Goal: Task Accomplishment & Management: Use online tool/utility

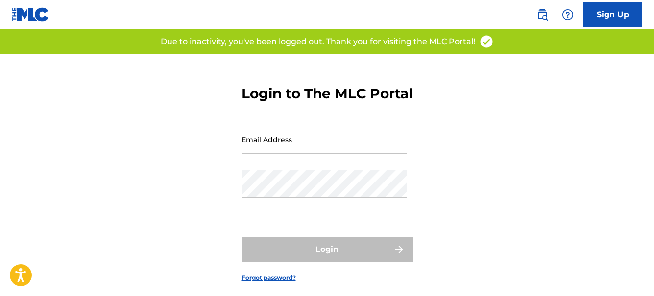
type input "[EMAIL_ADDRESS][DOMAIN_NAME]"
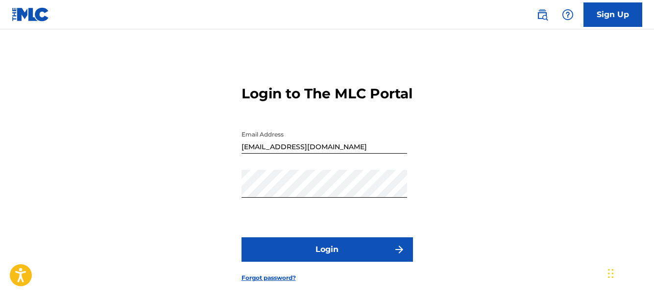
click at [364, 262] on button "Login" at bounding box center [326, 250] width 171 height 24
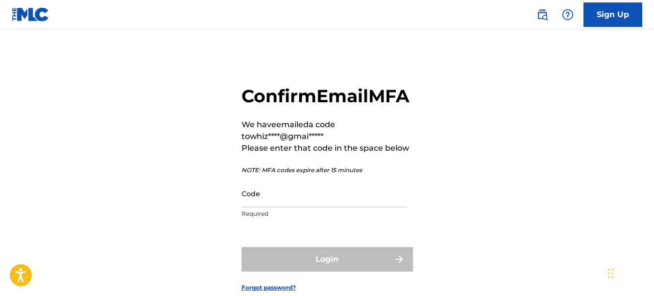
click at [332, 249] on form "Confirm Email MFA We have emailed a code to whiz****@gmai***** Please enter tha…" at bounding box center [326, 181] width 171 height 254
click at [258, 208] on input "Code" at bounding box center [324, 194] width 166 height 28
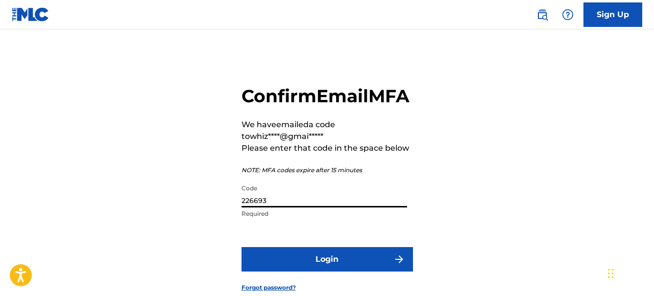
type input "226693"
click at [353, 272] on button "Login" at bounding box center [326, 259] width 171 height 24
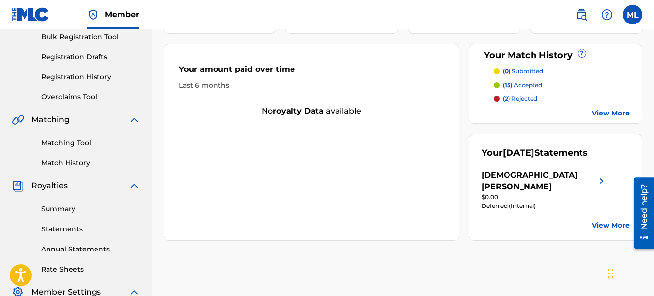
scroll to position [176, 0]
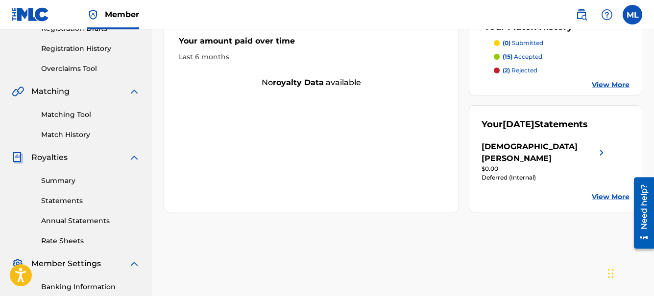
click at [600, 141] on img at bounding box center [602, 153] width 12 height 24
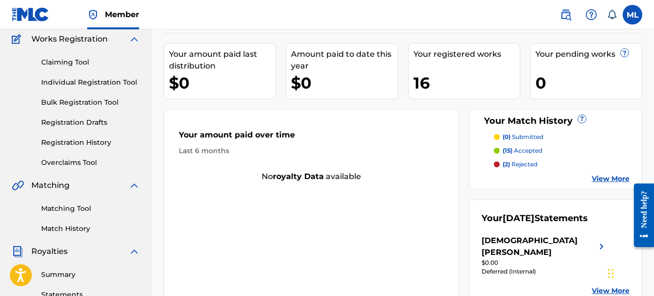
scroll to position [85, 0]
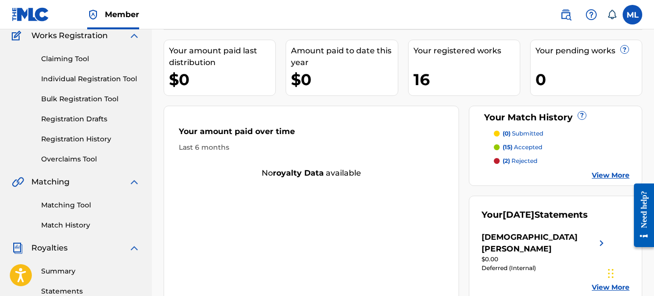
click at [74, 206] on link "Matching Tool" at bounding box center [90, 205] width 99 height 10
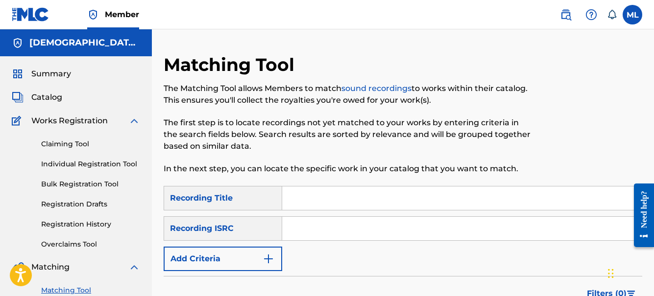
click at [309, 201] on input "Search Form" at bounding box center [461, 199] width 359 height 24
type input "240 [PERSON_NAME] (The Devil's End)"
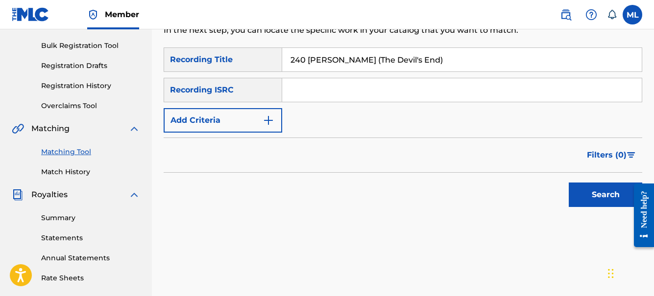
scroll to position [141, 0]
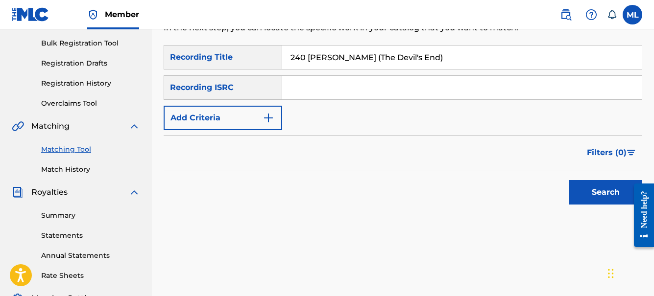
click at [612, 195] on button "Search" at bounding box center [605, 192] width 73 height 24
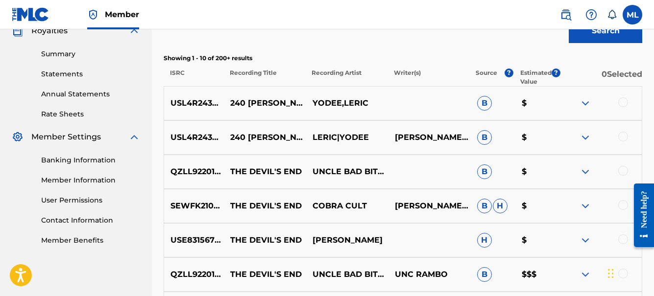
scroll to position [305, 0]
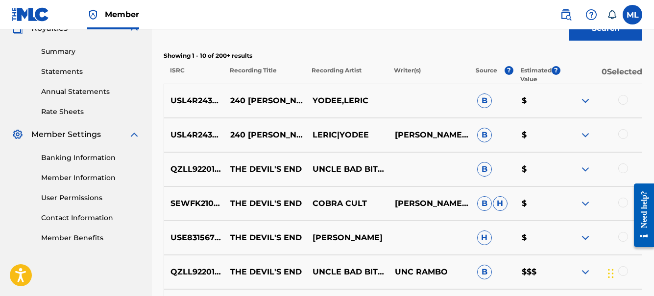
click at [586, 101] on img at bounding box center [585, 101] width 12 height 12
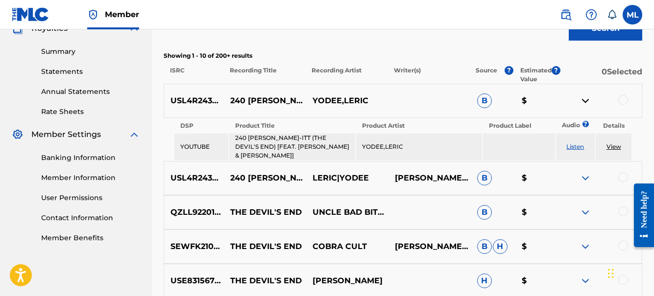
click at [586, 101] on img at bounding box center [585, 101] width 12 height 12
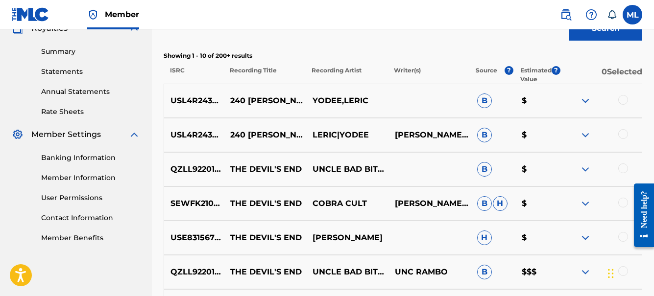
click at [586, 133] on img at bounding box center [585, 135] width 12 height 12
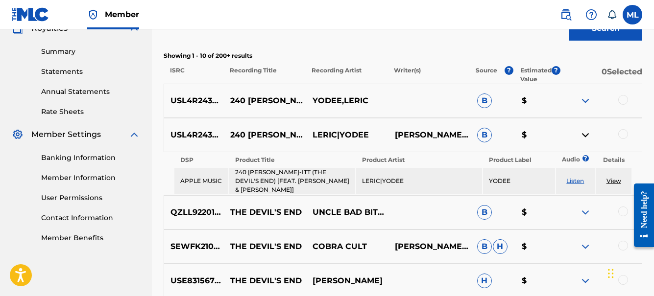
click at [586, 133] on img at bounding box center [585, 135] width 12 height 12
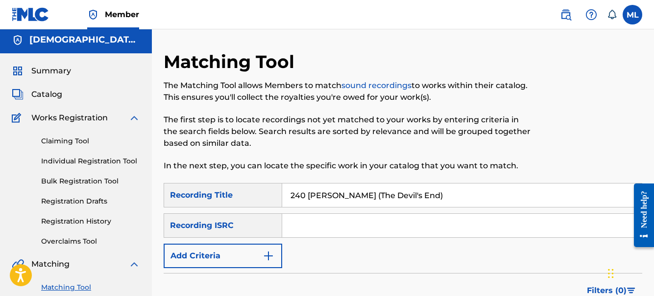
scroll to position [0, 0]
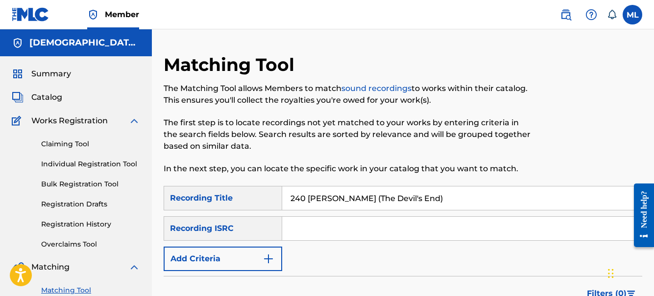
click at [631, 12] on label at bounding box center [632, 15] width 20 height 20
click at [632, 15] on input "ML Moses Lefember whizedad@gmail.com Notification Preferences Profile Log out" at bounding box center [632, 15] width 0 height 0
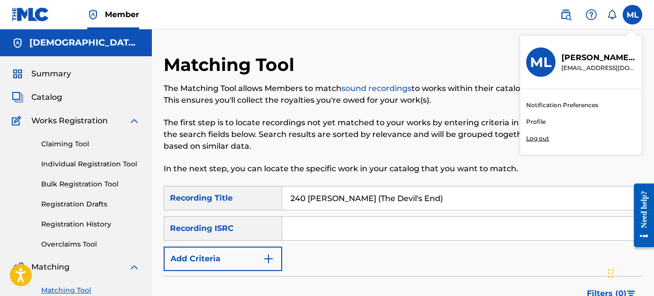
click at [537, 138] on p "Log out" at bounding box center [537, 138] width 23 height 9
click at [632, 15] on input "ML Moses Lefember whizedad@gmail.com Notification Preferences Profile Log out" at bounding box center [632, 15] width 0 height 0
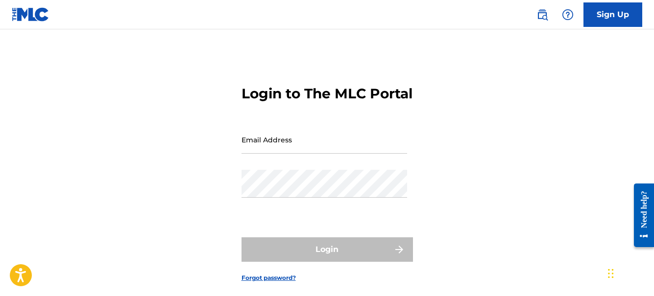
type input "[EMAIL_ADDRESS][DOMAIN_NAME]"
